Goal: Information Seeking & Learning: Learn about a topic

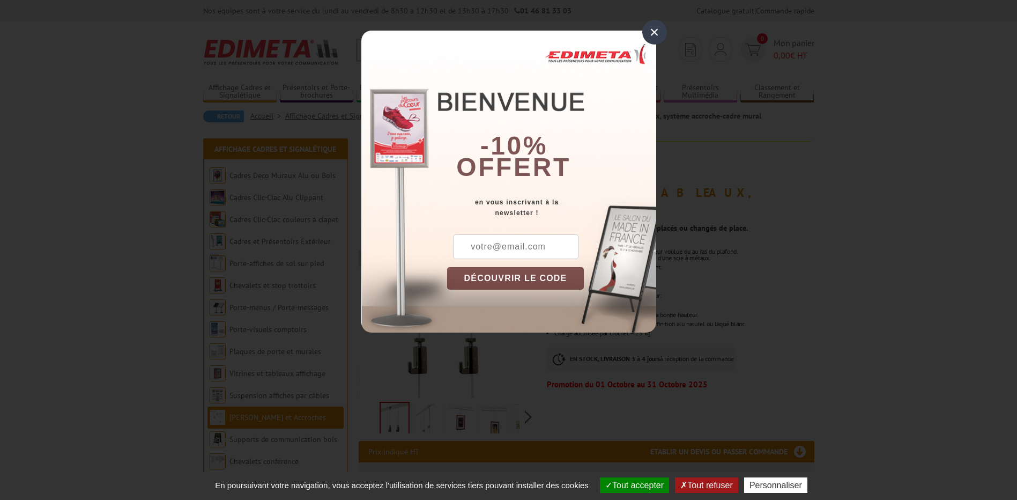
click at [655, 38] on div "×" at bounding box center [654, 32] width 25 height 25
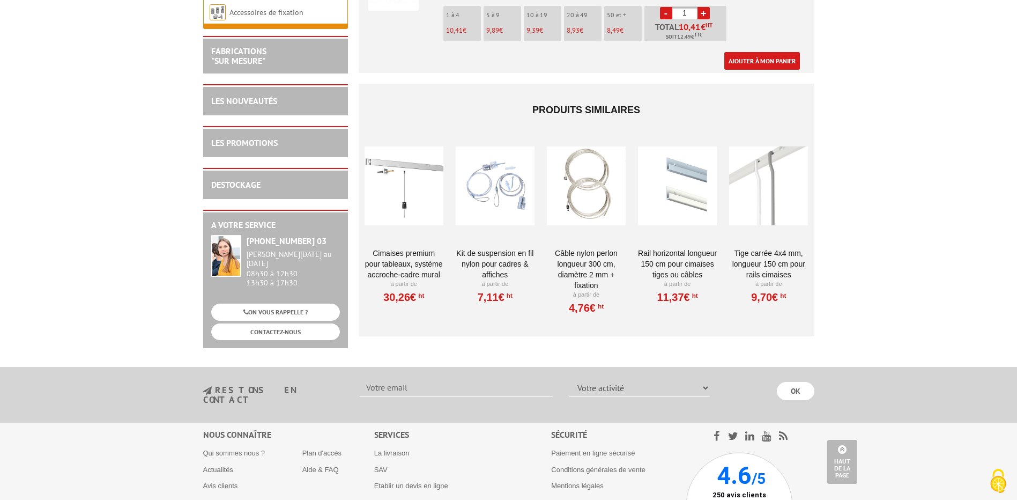
scroll to position [2091, 0]
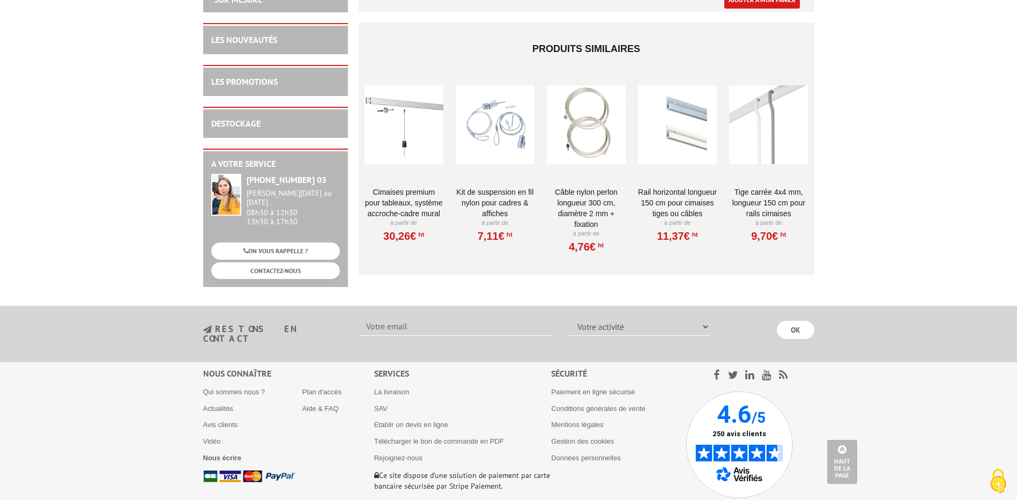
drag, startPoint x: 585, startPoint y: 184, endPoint x: 578, endPoint y: 183, distance: 7.2
click at [585, 187] on link "Câble nylon perlon longueur 300 cm, diamètre 2 mm + fixation" at bounding box center [586, 208] width 79 height 43
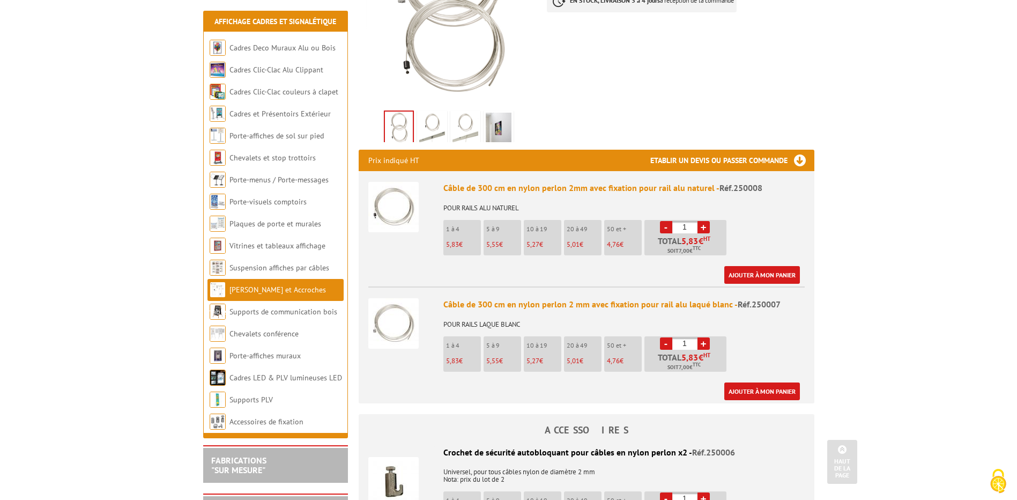
scroll to position [268, 0]
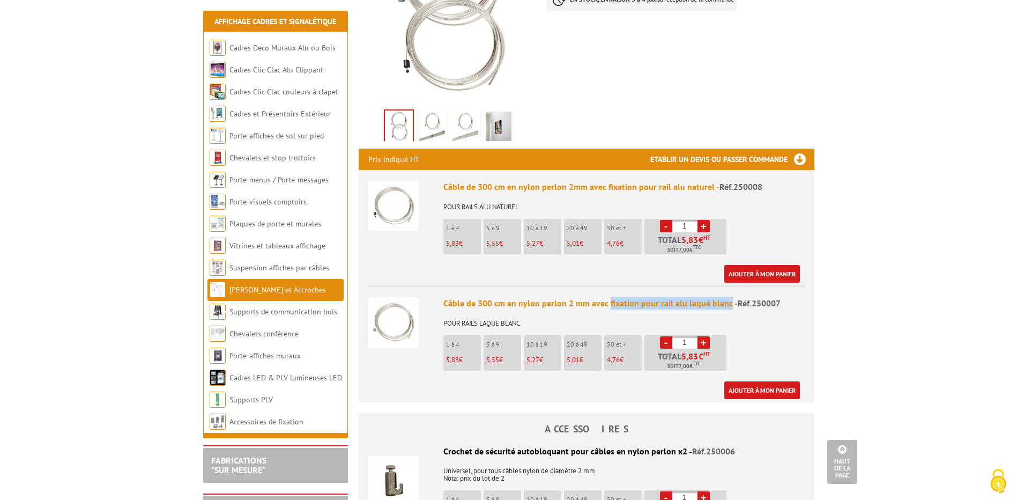
drag, startPoint x: 607, startPoint y: 290, endPoint x: 726, endPoint y: 285, distance: 119.1
click at [726, 297] on div "Câble de 300 cm en nylon perlon 2 mm avec fixation pour rail alu laqué blanc - …" at bounding box center [623, 303] width 361 height 12
copy div "fixation pour rail alu laqué blanc"
